Goal: Information Seeking & Learning: Learn about a topic

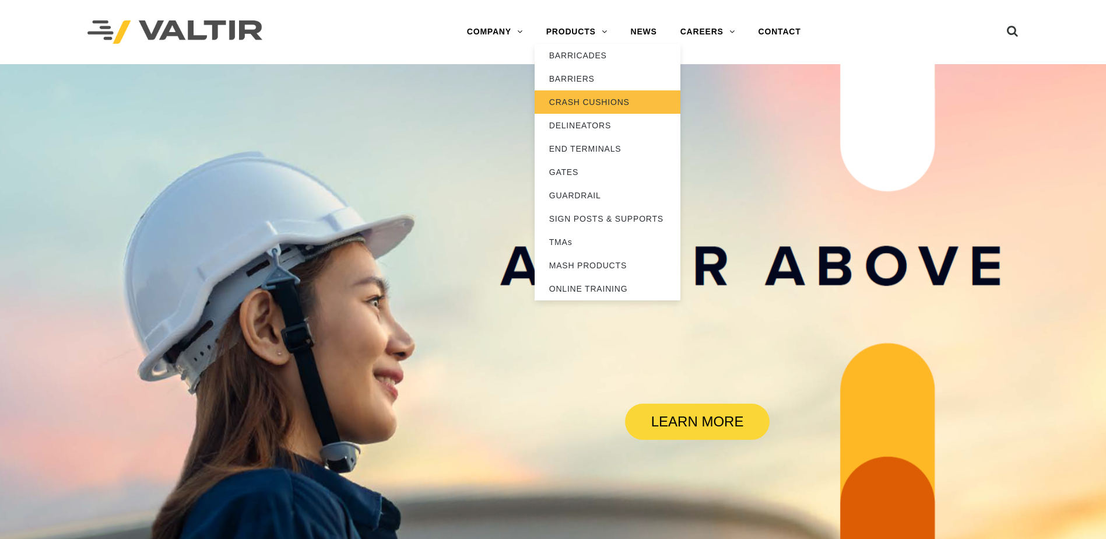
click at [572, 99] on link "CRASH CUSHIONS" at bounding box center [608, 101] width 146 height 23
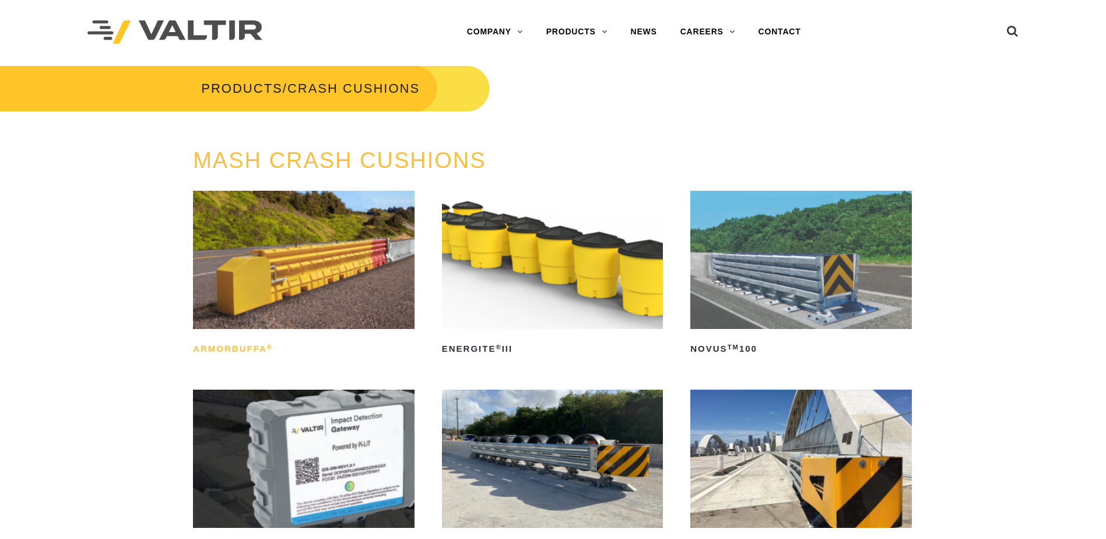
click at [249, 349] on h2 "ArmorBuffa ®" at bounding box center [304, 348] width 222 height 19
